Goal: Task Accomplishment & Management: Complete application form

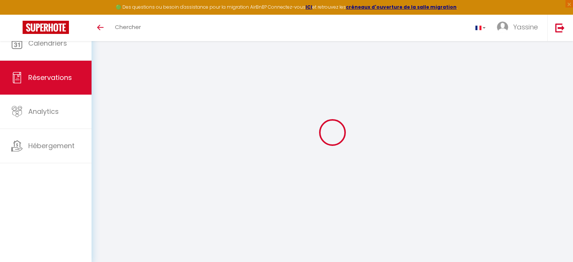
select select
select select "1"
select select
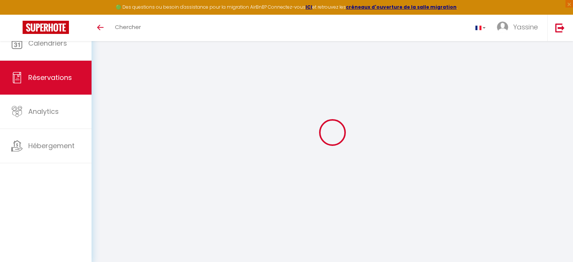
checkbox input "false"
type textarea "Bonjour, nous aimerions pouvoir faire le Check in avant 15:00 si possible car n…"
select select
type input "60"
select select
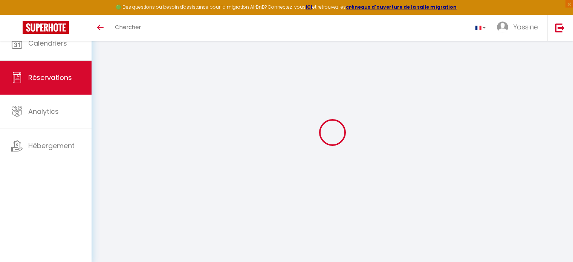
select select
checkbox input "false"
select select
checkbox input "false"
select select "15:00"
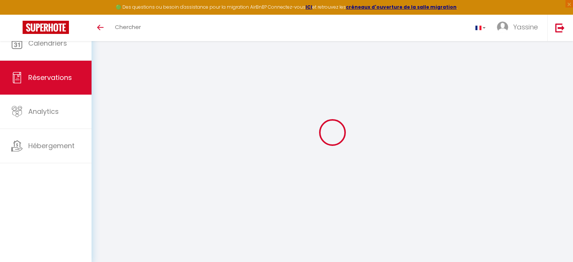
select select "11:00"
